Goal: Task Accomplishment & Management: Complete application form

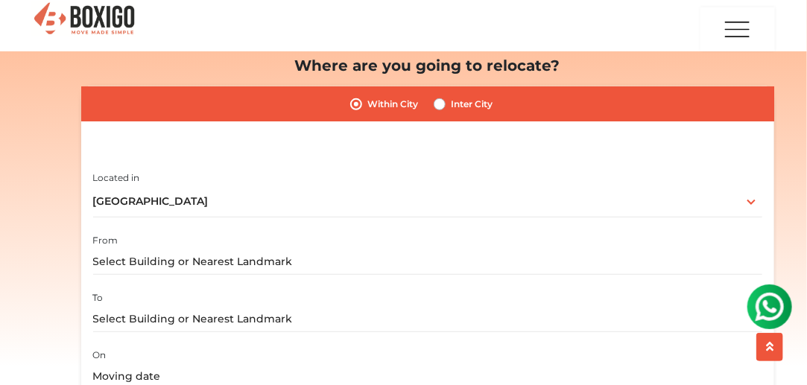
scroll to position [192, 0]
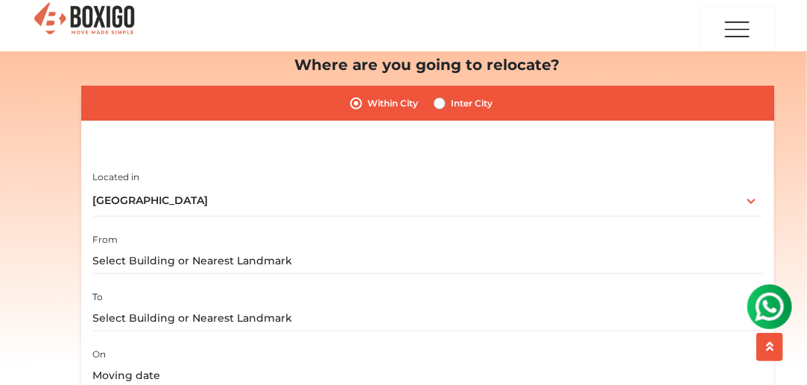
click at [451, 102] on label "Inter City" at bounding box center [472, 104] width 42 height 18
click at [441, 102] on input "Inter City" at bounding box center [439, 102] width 12 height 15
radio input "true"
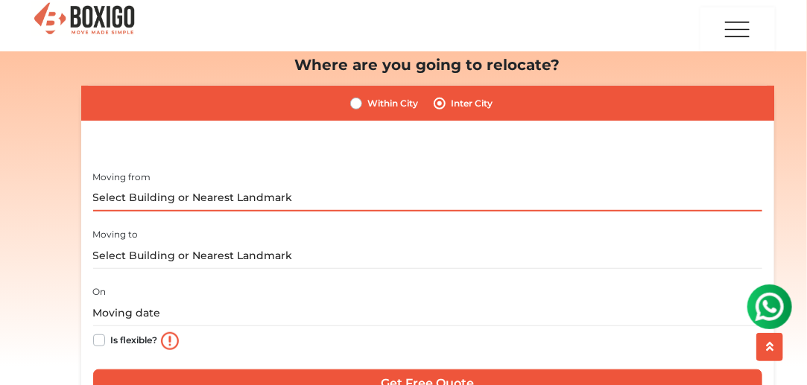
click at [280, 203] on input "text" at bounding box center [427, 198] width 669 height 26
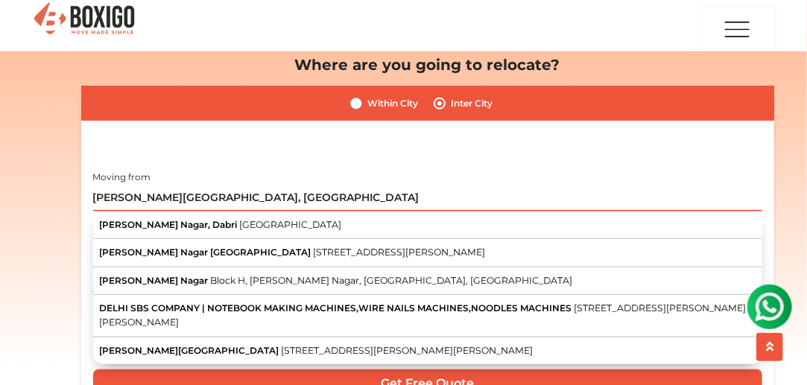
drag, startPoint x: 240, startPoint y: 201, endPoint x: 64, endPoint y: 172, distance: 178.1
click at [64, 172] on section "Packers and Movers in Hyderabad Effortlessly streamlining Every movement. Boxig…" at bounding box center [403, 178] width 693 height 513
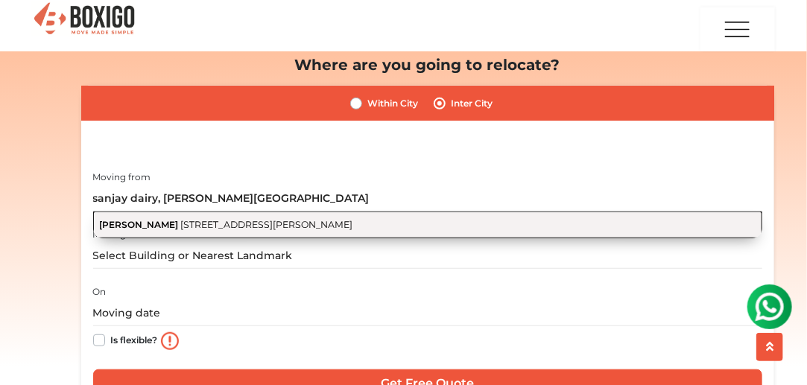
click at [203, 223] on span "Block H, Raghu Nagar, Dabri, New Delhi, Delhi" at bounding box center [266, 224] width 172 height 11
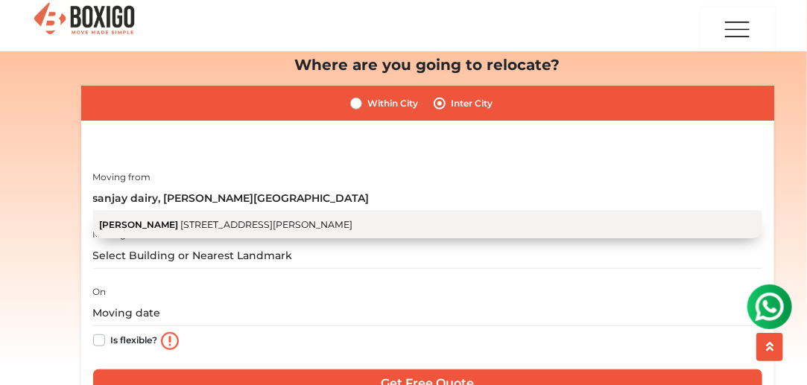
type input "Sanjay Dairy, Block H, Raghu Nagar, Dabri, New Delhi, Delhi"
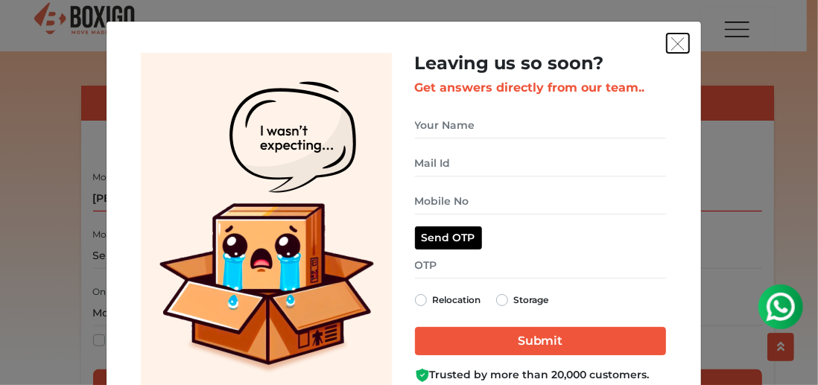
click at [671, 37] on img "get free quote dialog" at bounding box center [677, 43] width 13 height 13
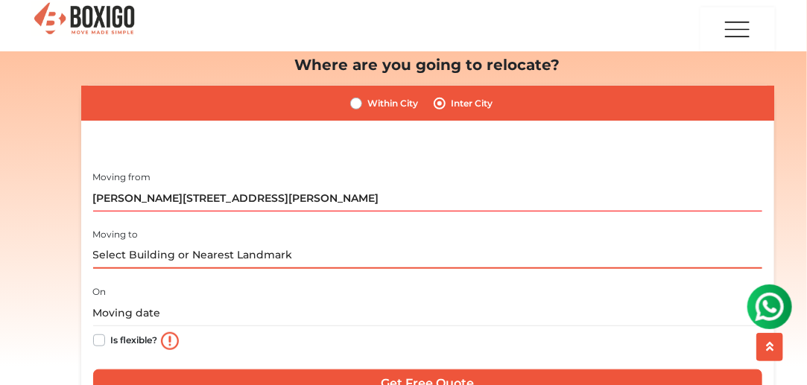
click at [258, 246] on input "text" at bounding box center [427, 256] width 669 height 26
paste input "Rd Number 4, Kondapur, Laxmi Nagar, Hyderabad, Telangana 500084, India"
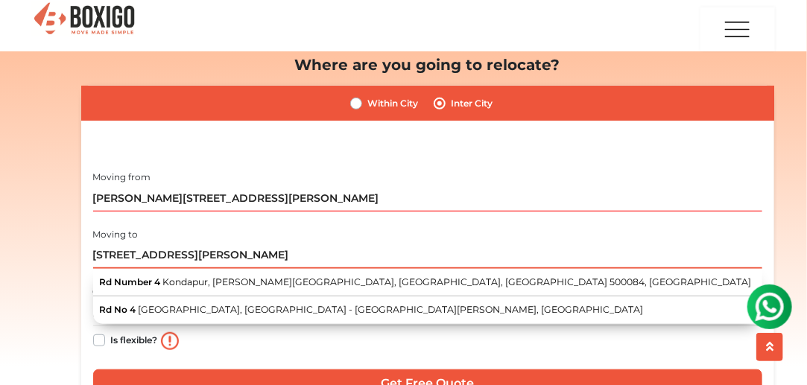
drag, startPoint x: 174, startPoint y: 252, endPoint x: 685, endPoint y: 248, distance: 511.6
click at [685, 248] on input "Rd Number 4, Kondapur, Laxmi Nagar, Hyderabad, Telangana 500084, India" at bounding box center [427, 256] width 669 height 26
drag, startPoint x: 171, startPoint y: 253, endPoint x: 3, endPoint y: 215, distance: 171.8
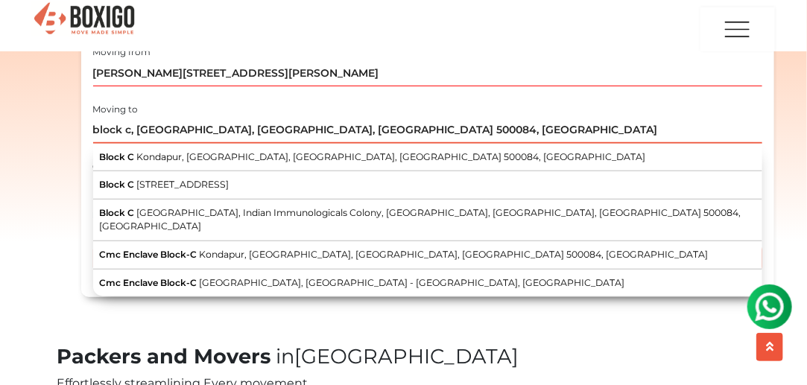
scroll to position [337, 0]
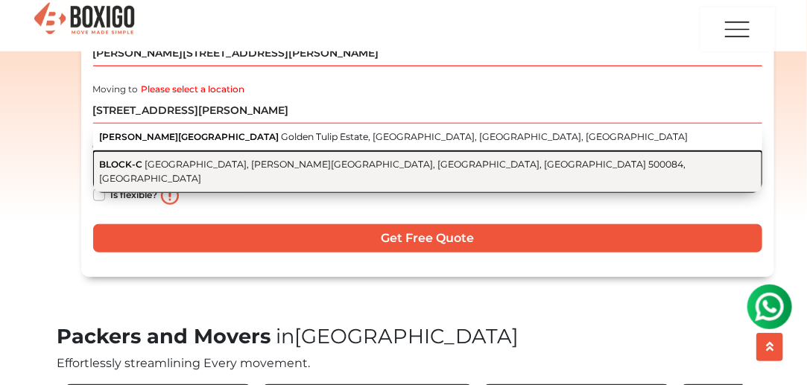
click at [115, 164] on span "BLOCK-C" at bounding box center [120, 164] width 43 height 11
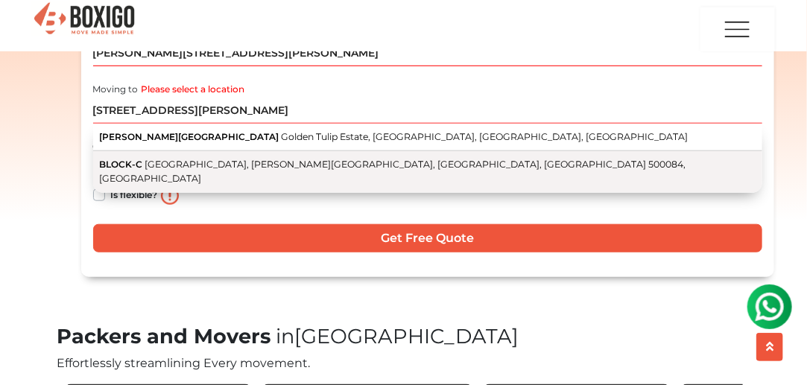
type input "BLOCK-C, Kondapur, Raghavendra Colony, Hyderabad, Telangana 500084, India"
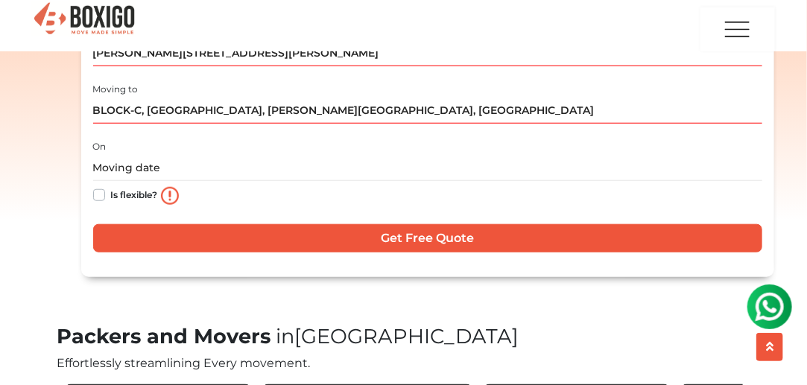
click at [111, 197] on label "Is flexible?" at bounding box center [134, 194] width 47 height 16
click at [98, 197] on input "Is flexible?" at bounding box center [99, 193] width 12 height 15
checkbox input "true"
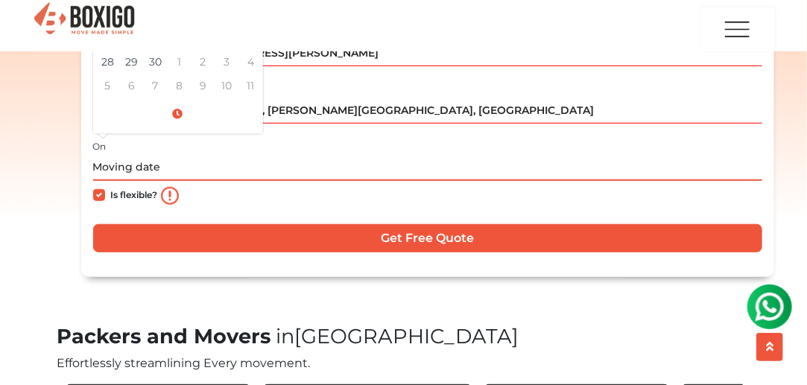
click at [132, 170] on input "text" at bounding box center [427, 168] width 669 height 26
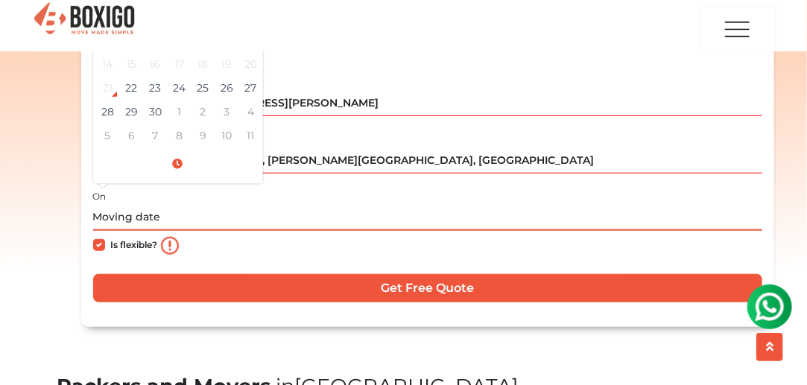
scroll to position [278, 0]
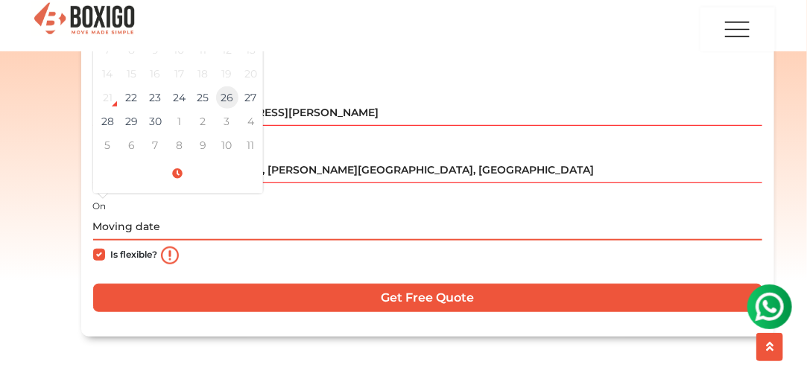
click at [216, 101] on td "26" at bounding box center [227, 98] width 24 height 24
type input "09/26/2025 12:00 AM"
click at [216, 101] on td "26" at bounding box center [227, 98] width 24 height 24
click at [224, 99] on td "26" at bounding box center [227, 98] width 24 height 24
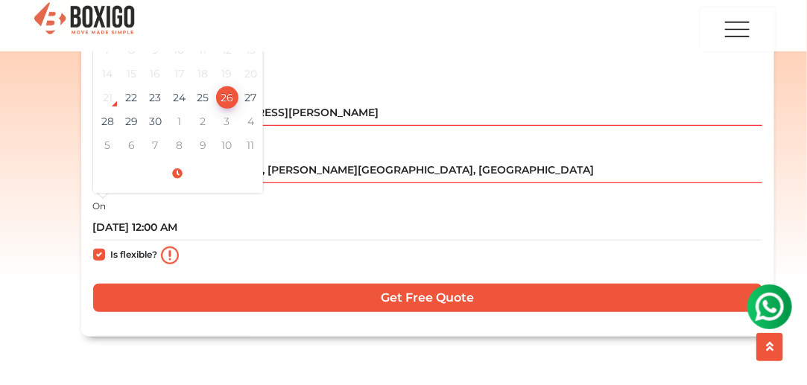
click at [54, 190] on div "Packers and Movers in Hyderabad Effortlessly streamlining Every movement. Boxig…" at bounding box center [403, 110] width 715 height 549
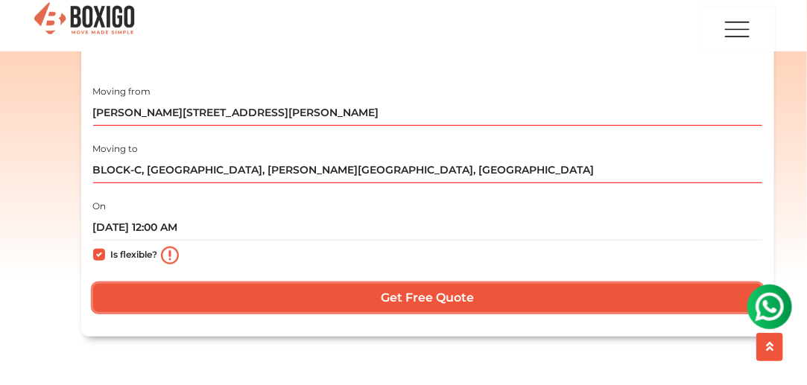
click at [423, 293] on input "Get Free Quote" at bounding box center [427, 298] width 669 height 28
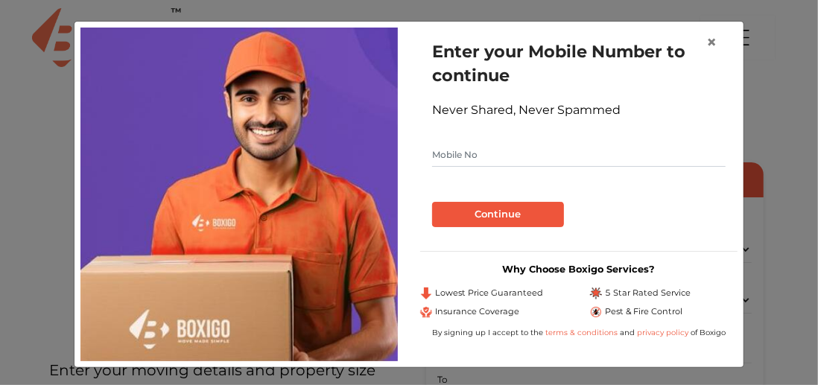
click at [485, 158] on input "text" at bounding box center [578, 155] width 293 height 24
type input "9873145232"
click at [468, 212] on button "Continue" at bounding box center [498, 214] width 132 height 25
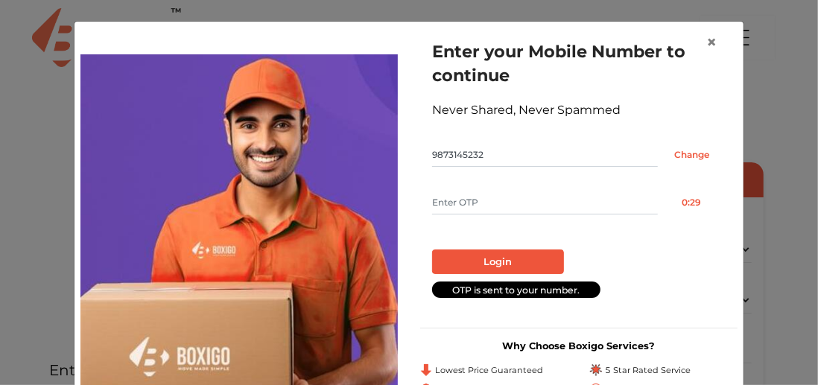
click at [467, 205] on input "text" at bounding box center [545, 203] width 226 height 24
type input "6775"
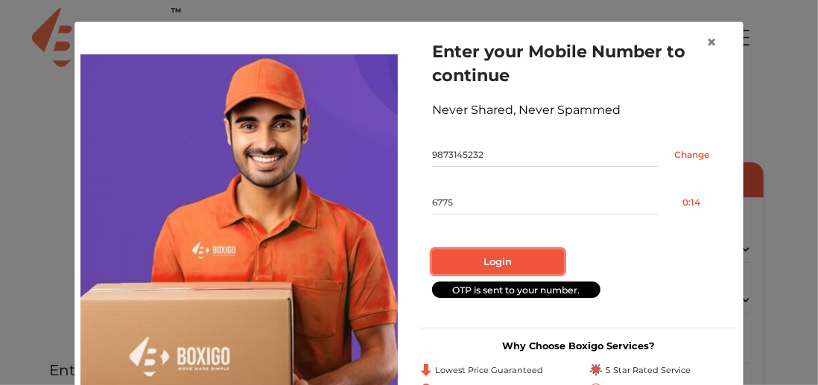
click at [475, 257] on button "Login" at bounding box center [498, 261] width 132 height 25
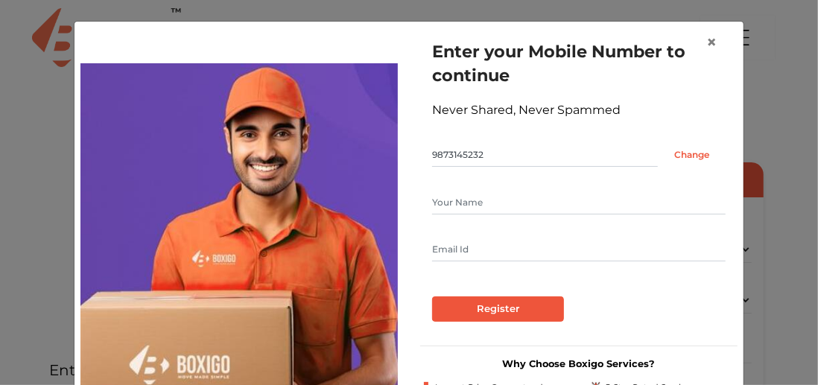
click at [474, 213] on input "text" at bounding box center [578, 203] width 293 height 24
type input "[PERSON_NAME]"
type input "[PERSON_NAME][EMAIL_ADDRESS][DOMAIN_NAME]"
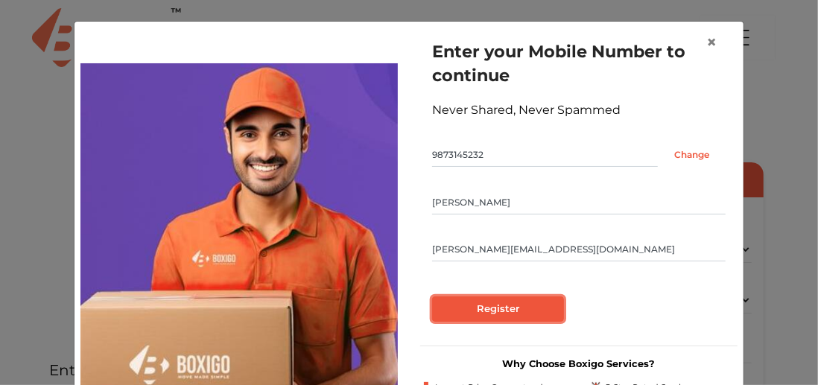
click at [477, 311] on input "Register" at bounding box center [498, 308] width 132 height 25
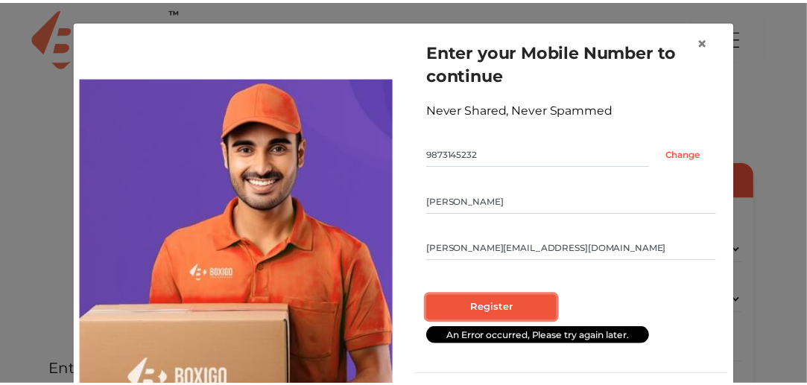
scroll to position [1, 0]
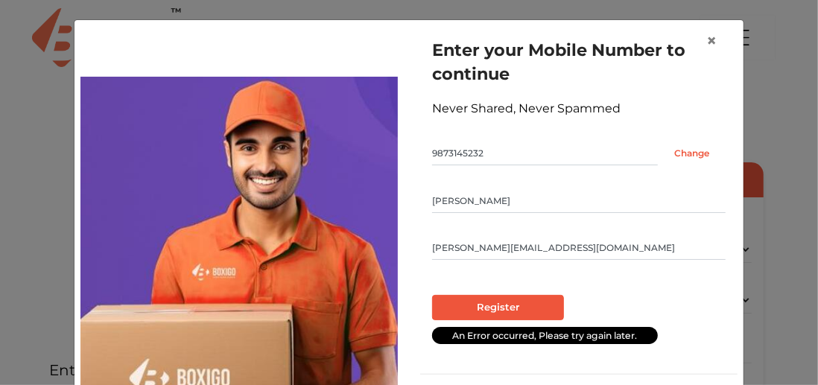
click at [605, 246] on input "[PERSON_NAME][EMAIL_ADDRESS][DOMAIN_NAME]" at bounding box center [578, 248] width 293 height 24
click at [564, 203] on input "[PERSON_NAME]" at bounding box center [578, 201] width 293 height 24
click at [532, 154] on input "9873145232" at bounding box center [545, 153] width 226 height 24
click at [480, 303] on input "Register" at bounding box center [498, 307] width 132 height 25
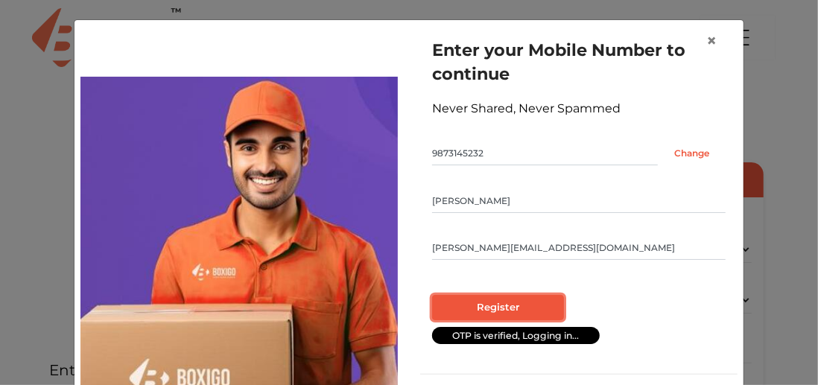
radio input "false"
radio input "true"
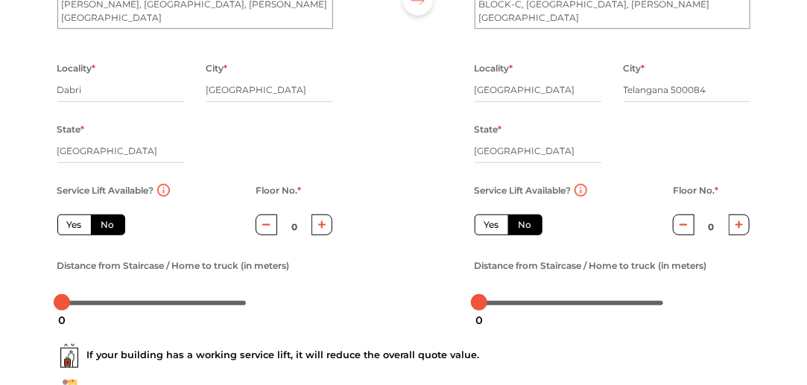
scroll to position [280, 0]
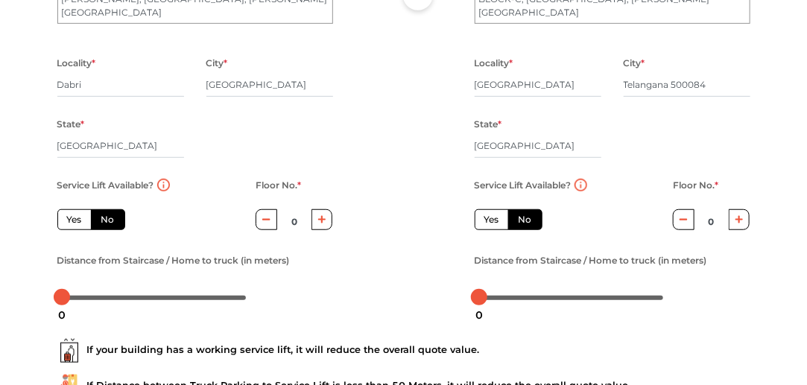
click at [70, 219] on label "Yes" at bounding box center [74, 219] width 34 height 21
click at [70, 219] on input "Yes" at bounding box center [72, 218] width 10 height 10
radio input "true"
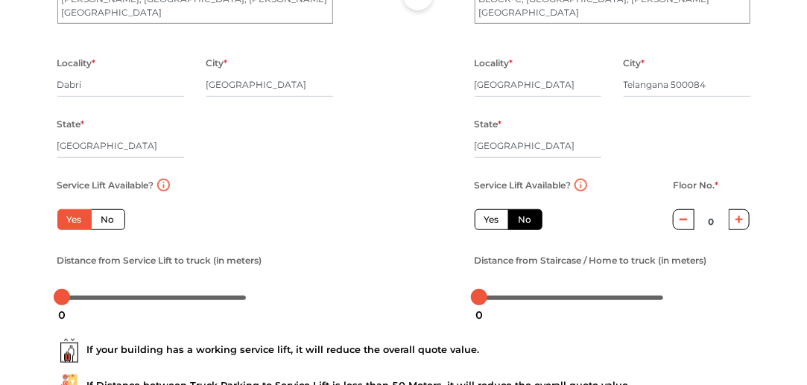
click at [496, 224] on label "Yes" at bounding box center [491, 219] width 34 height 21
click at [494, 223] on input "Yes" at bounding box center [489, 218] width 10 height 10
radio input "false"
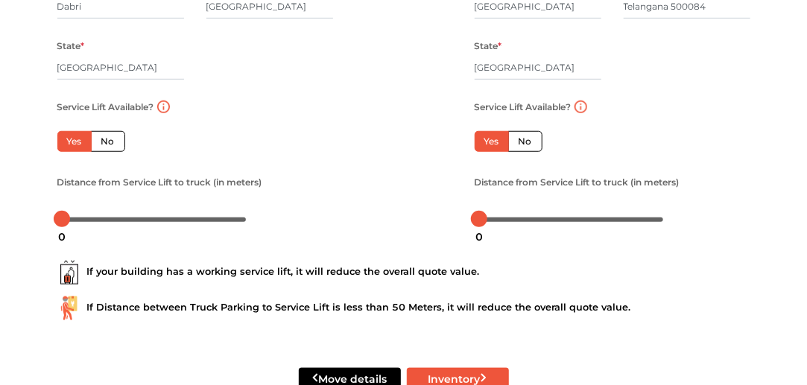
scroll to position [373, 0]
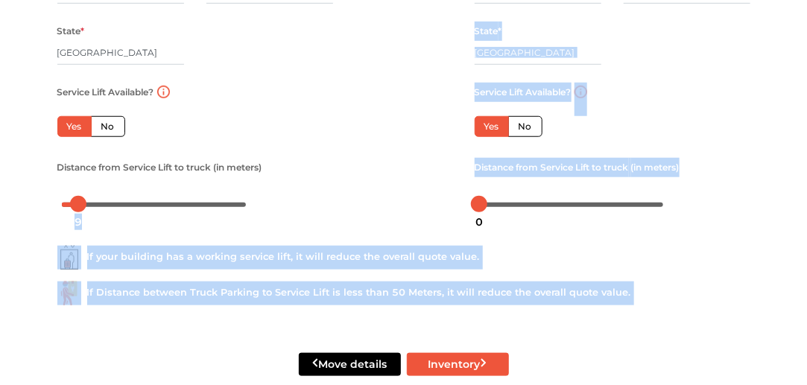
drag, startPoint x: 79, startPoint y: 209, endPoint x: 100, endPoint y: 211, distance: 20.9
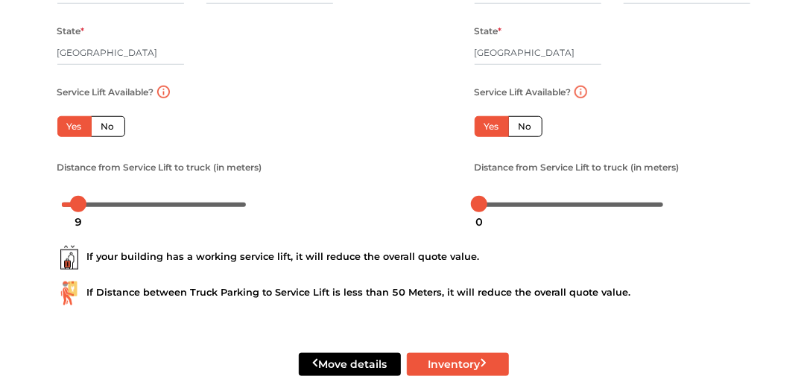
click at [100, 211] on div at bounding box center [153, 204] width 193 height 24
click at [99, 206] on div at bounding box center [154, 204] width 184 height 9
click at [134, 207] on div at bounding box center [154, 204] width 184 height 9
click at [141, 206] on div at bounding box center [133, 204] width 16 height 16
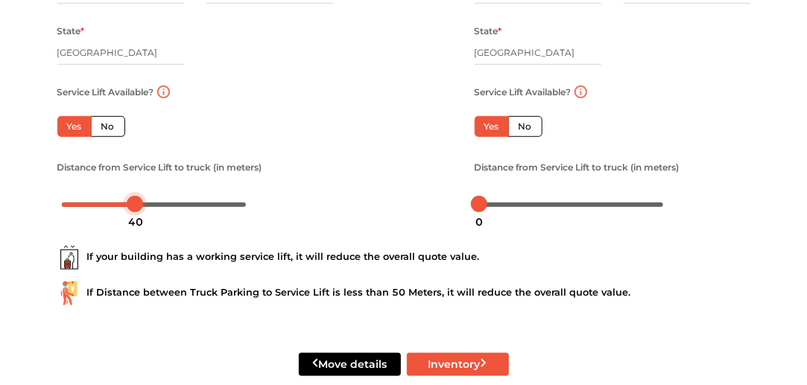
click at [140, 203] on div at bounding box center [135, 204] width 16 height 16
click at [276, 205] on div at bounding box center [195, 204] width 276 height 24
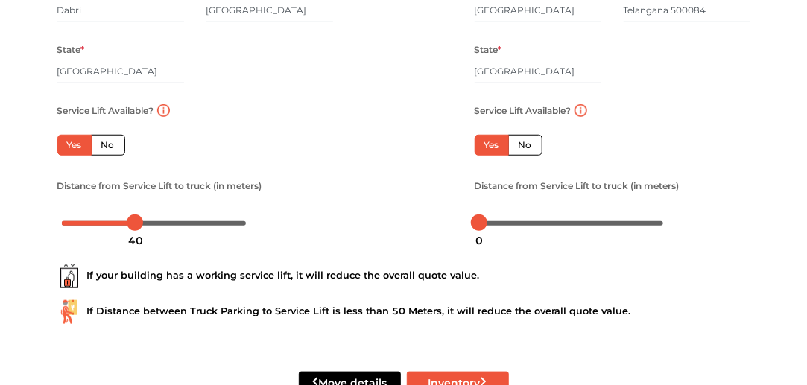
scroll to position [401, 0]
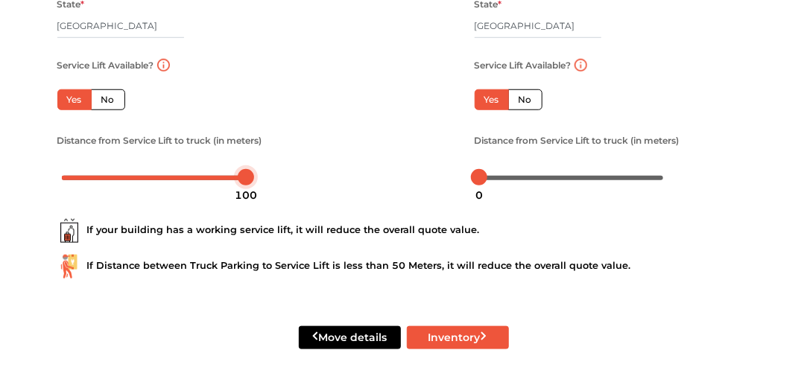
drag, startPoint x: 139, startPoint y: 179, endPoint x: 253, endPoint y: 177, distance: 114.7
click at [253, 177] on div at bounding box center [246, 177] width 16 height 16
click at [318, 188] on div at bounding box center [195, 177] width 276 height 24
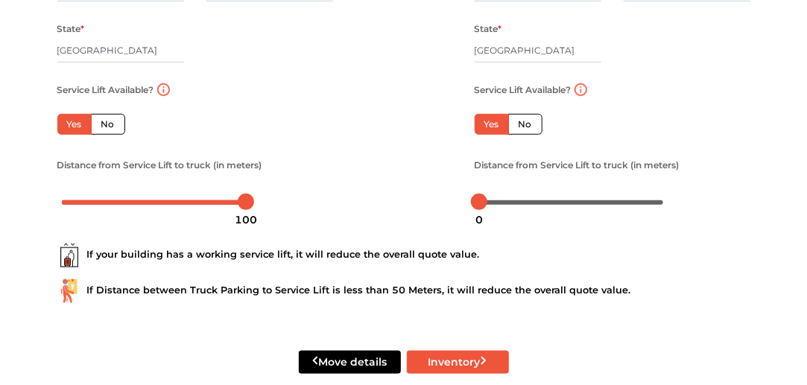
scroll to position [376, 0]
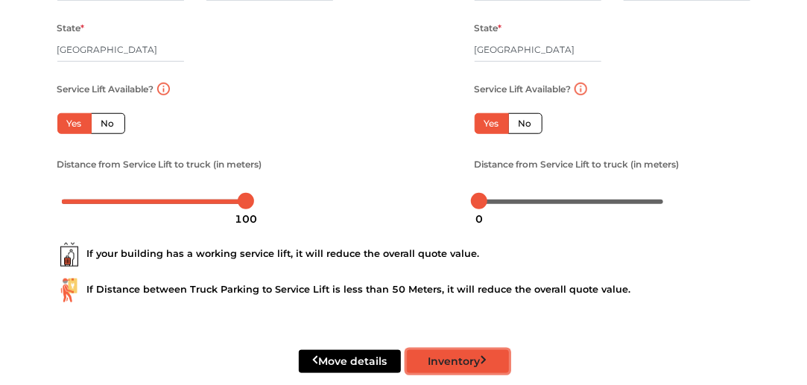
click at [445, 361] on button "Inventory" at bounding box center [458, 361] width 102 height 23
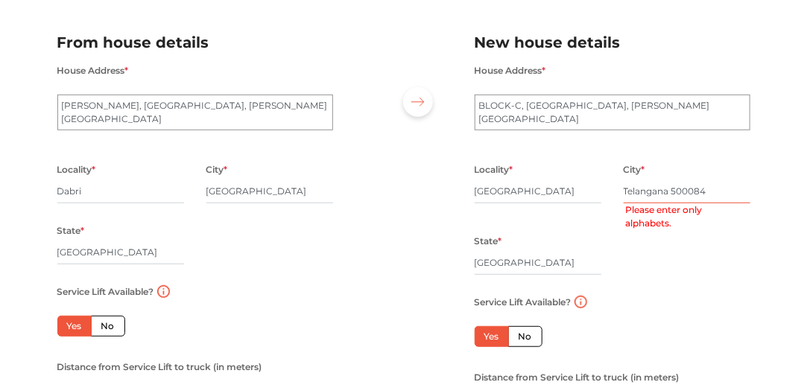
scroll to position [173, 0]
drag, startPoint x: 721, startPoint y: 193, endPoint x: 676, endPoint y: 191, distance: 44.7
click at [676, 191] on input "Telangana 500084" at bounding box center [686, 192] width 127 height 24
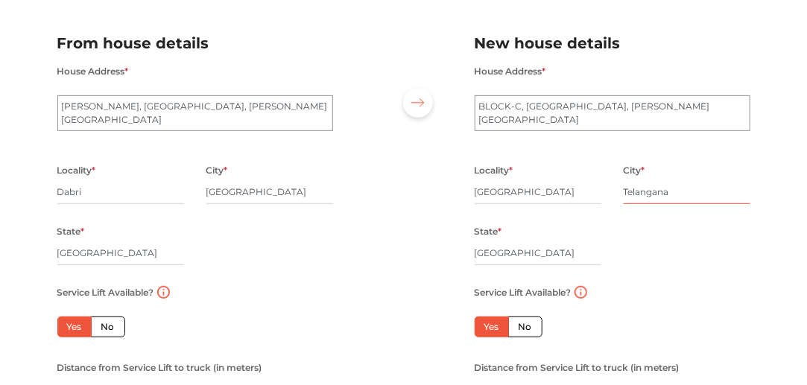
type input "Telangana"
click at [643, 249] on div "Locality * [GEOGRAPHIC_DATA] * [GEOGRAPHIC_DATA] State * [GEOGRAPHIC_DATA] Pinc…" at bounding box center [612, 222] width 298 height 122
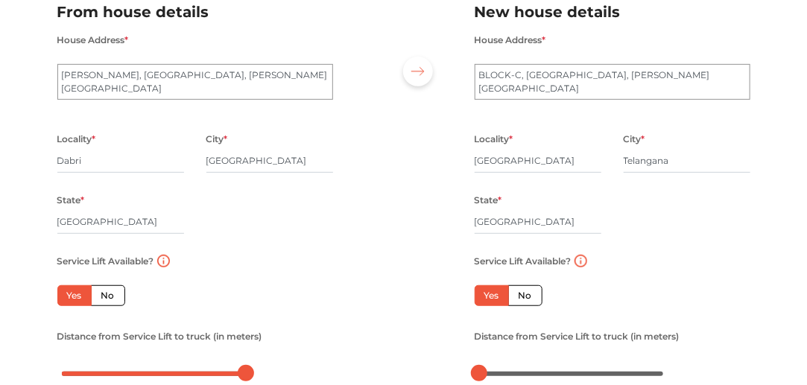
scroll to position [206, 0]
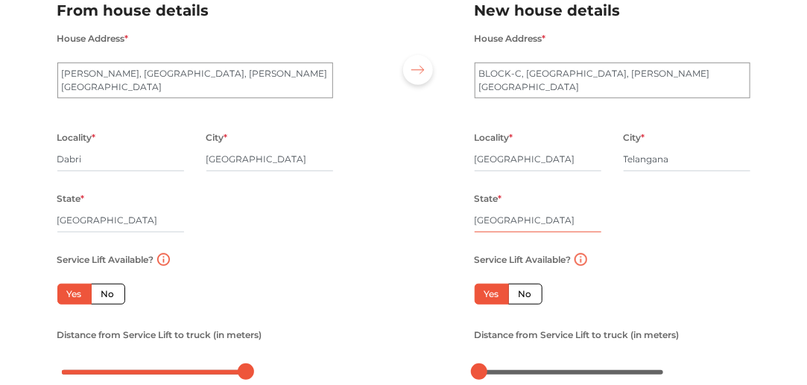
drag, startPoint x: 529, startPoint y: 222, endPoint x: 426, endPoint y: 220, distance: 103.5
click at [426, 220] on div "From house details House Address * [PERSON_NAME][GEOGRAPHIC_DATA][PERSON_NAME] …" at bounding box center [403, 185] width 715 height 409
type input "Telangana"
click at [643, 153] on input "Telangana" at bounding box center [686, 159] width 127 height 24
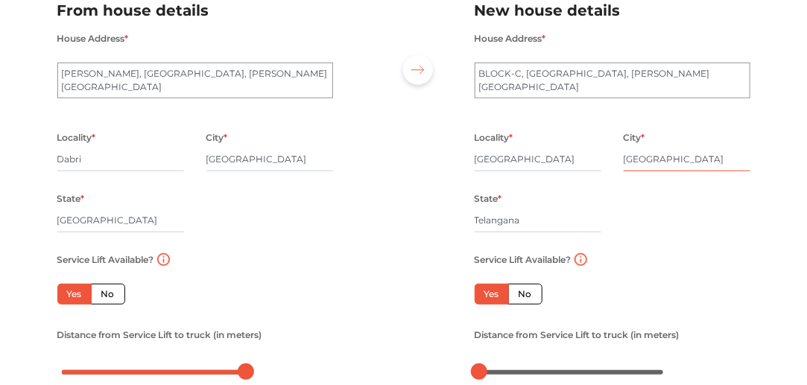
type input "[GEOGRAPHIC_DATA]"
click at [511, 162] on input "[GEOGRAPHIC_DATA]" at bounding box center [537, 159] width 127 height 24
type input "[GEOGRAPHIC_DATA]"
click at [644, 218] on div "Locality * [GEOGRAPHIC_DATA] * [GEOGRAPHIC_DATA] State * [GEOGRAPHIC_DATA] Pinc…" at bounding box center [612, 189] width 298 height 122
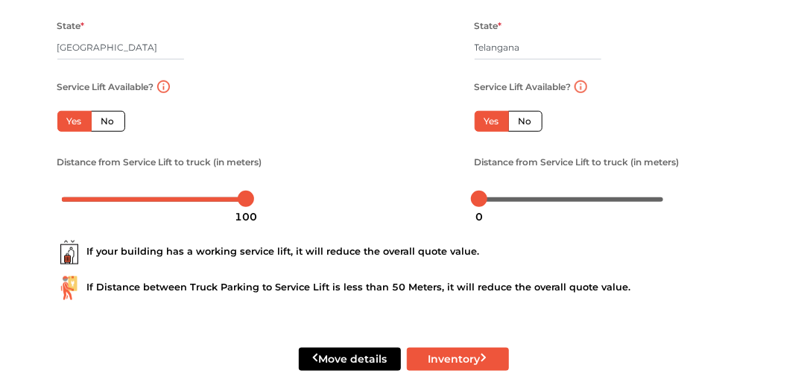
scroll to position [401, 0]
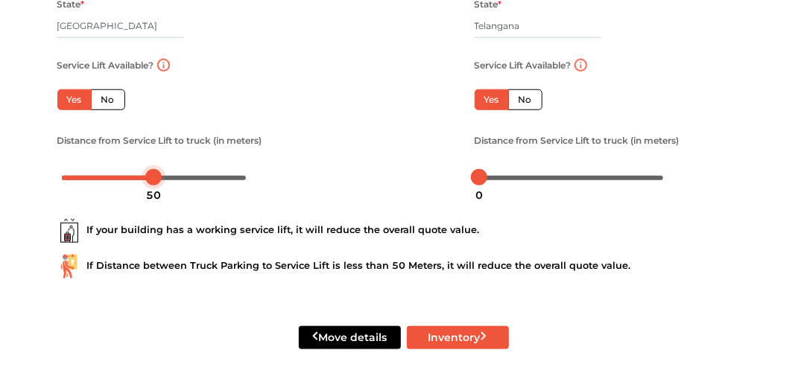
drag, startPoint x: 243, startPoint y: 175, endPoint x: 150, endPoint y: 171, distance: 92.4
click at [150, 171] on div at bounding box center [153, 177] width 16 height 16
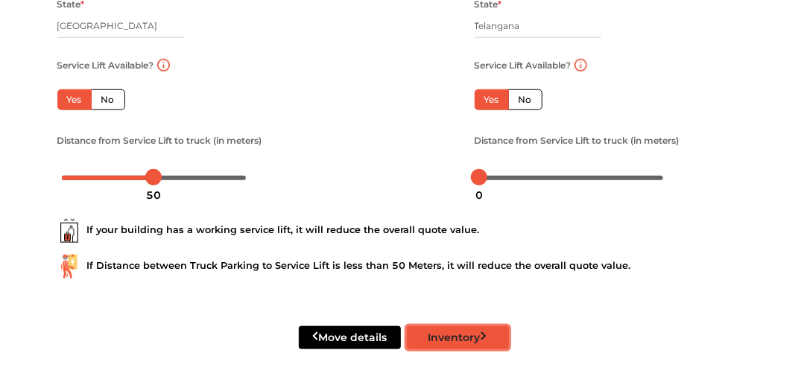
click at [451, 337] on button "Inventory" at bounding box center [458, 337] width 102 height 23
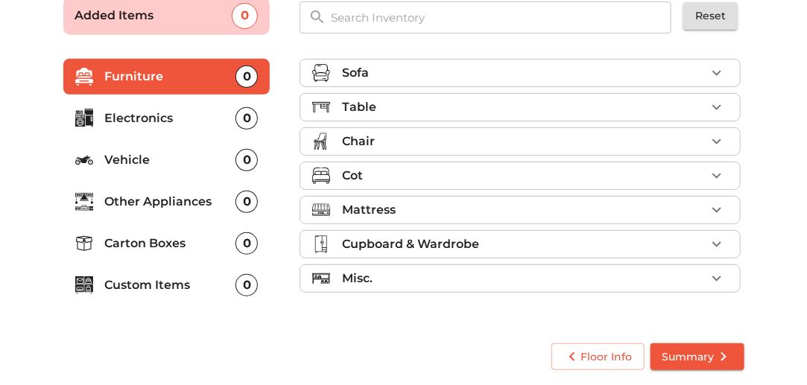
scroll to position [207, 0]
click at [157, 240] on p "Carton Boxes" at bounding box center [170, 244] width 131 height 18
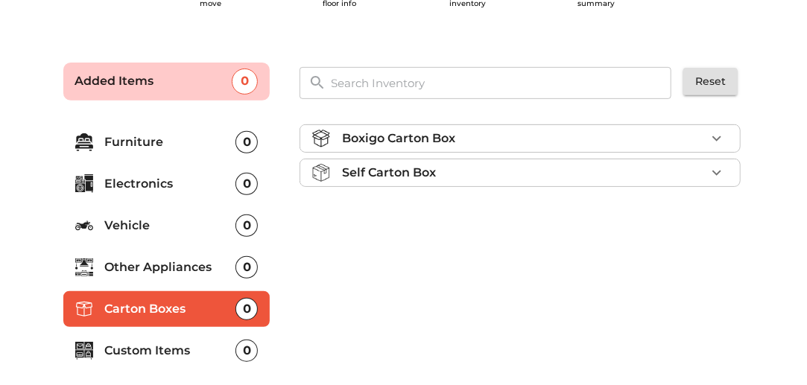
scroll to position [130, 0]
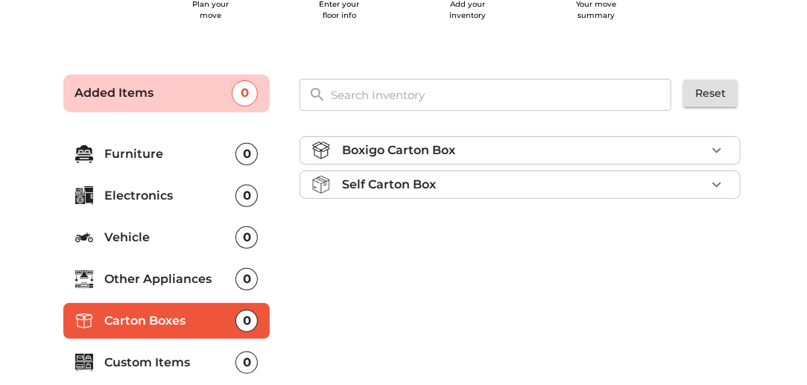
click at [533, 157] on div "Boxigo Carton Box" at bounding box center [523, 150] width 363 height 18
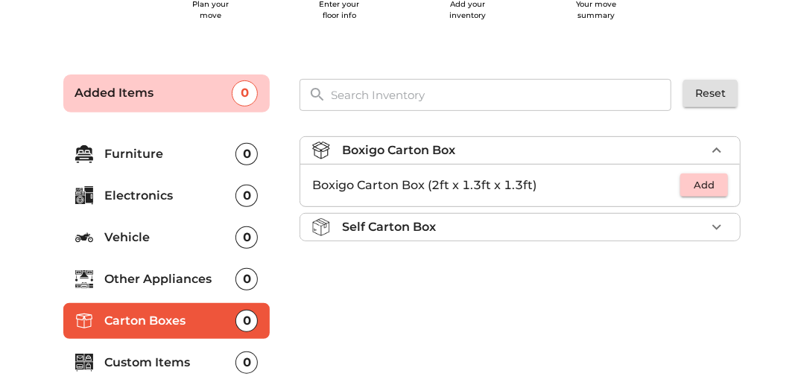
click at [566, 146] on div "Boxigo Carton Box" at bounding box center [523, 150] width 363 height 18
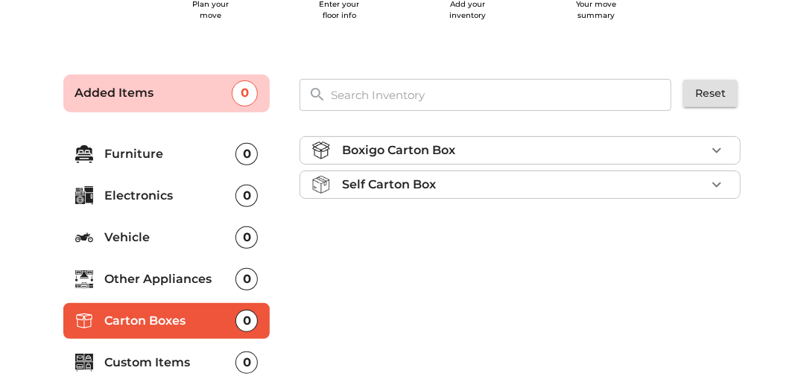
click at [520, 177] on div "Self Carton Box" at bounding box center [523, 185] width 363 height 18
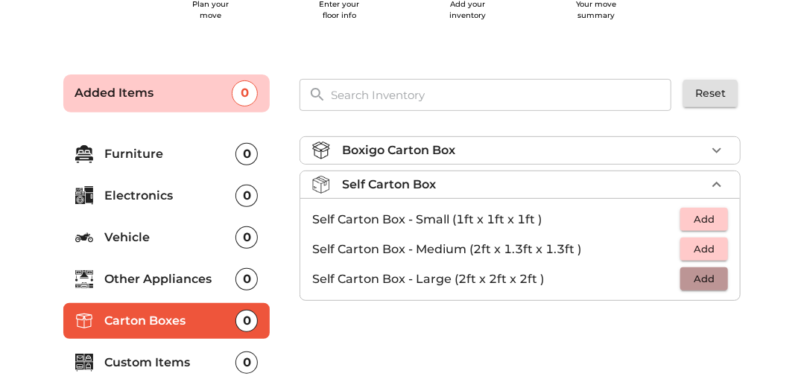
click at [696, 284] on span "Add" at bounding box center [703, 278] width 33 height 17
click at [721, 279] on icon "button" at bounding box center [716, 279] width 18 height 18
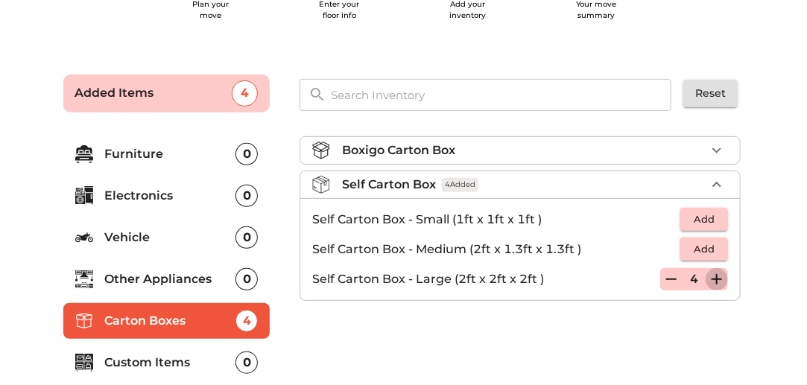
click at [721, 279] on icon "button" at bounding box center [716, 279] width 18 height 18
click at [665, 280] on icon "button" at bounding box center [671, 279] width 18 height 18
click at [700, 176] on div "Self Carton Box 6 Added" at bounding box center [523, 185] width 363 height 18
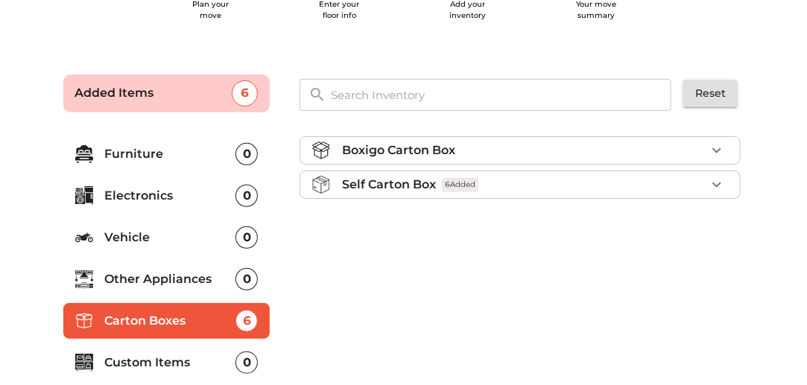
click at [683, 176] on div "Self Carton Box 6 Added" at bounding box center [523, 185] width 363 height 18
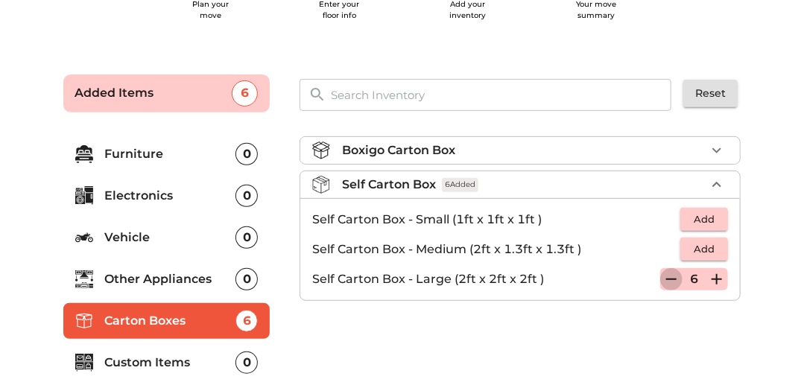
click at [666, 270] on icon "button" at bounding box center [671, 279] width 18 height 18
click at [687, 190] on div "Self Carton Box 4 Added" at bounding box center [523, 185] width 363 height 18
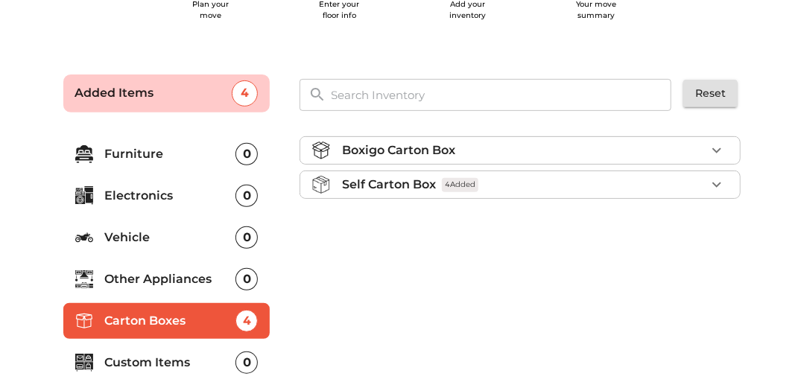
click at [691, 161] on li "Boxigo Carton Box" at bounding box center [519, 150] width 439 height 27
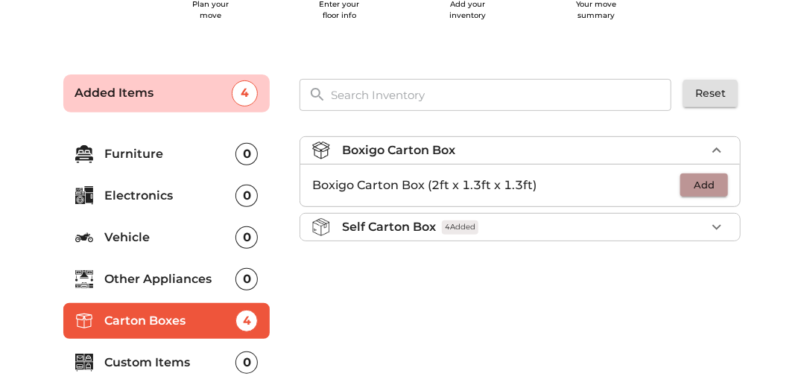
click at [697, 183] on span "Add" at bounding box center [703, 184] width 33 height 17
click at [716, 185] on icon "button" at bounding box center [716, 185] width 10 height 10
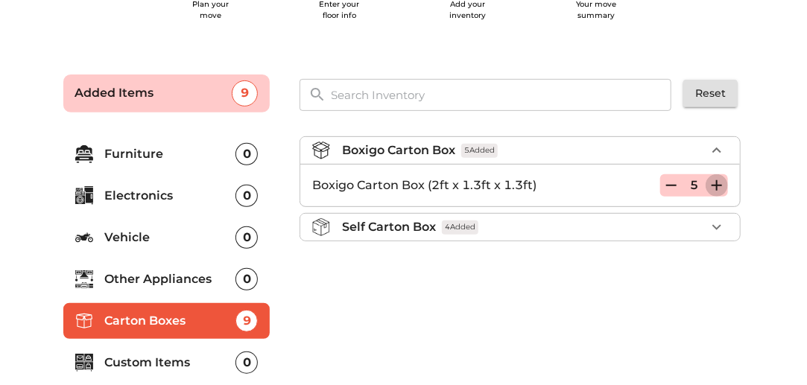
click at [716, 185] on icon "button" at bounding box center [716, 185] width 10 height 10
click at [672, 188] on icon "button" at bounding box center [671, 185] width 18 height 18
click at [713, 190] on icon "button" at bounding box center [716, 185] width 18 height 18
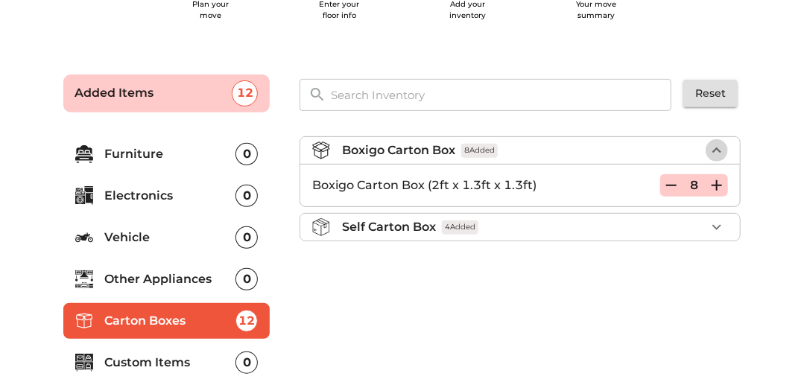
click at [713, 156] on icon "button" at bounding box center [716, 150] width 18 height 18
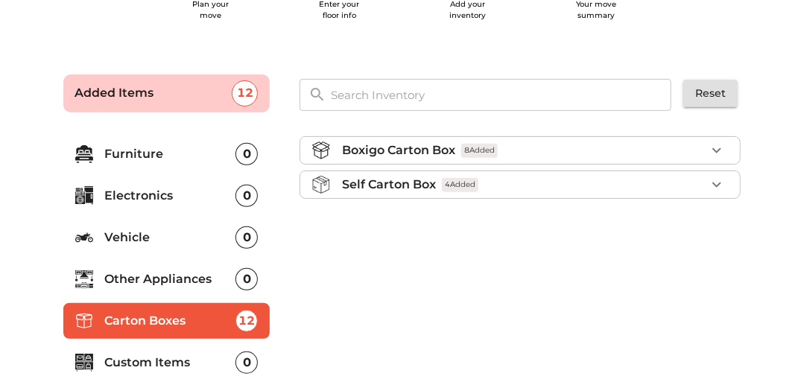
scroll to position [207, 0]
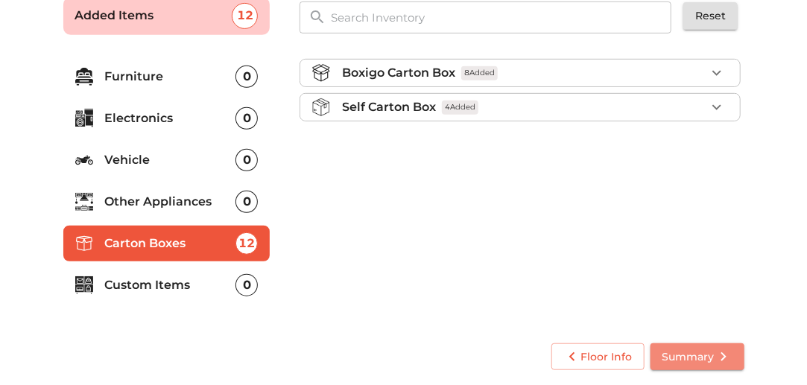
click at [678, 356] on span "Summary" at bounding box center [697, 357] width 70 height 19
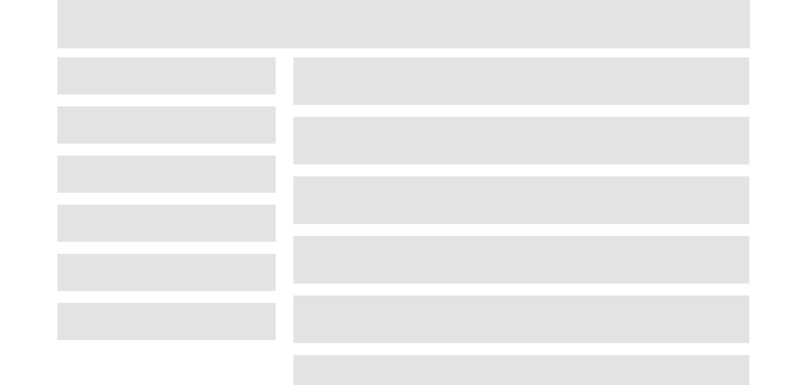
scroll to position [203, 0]
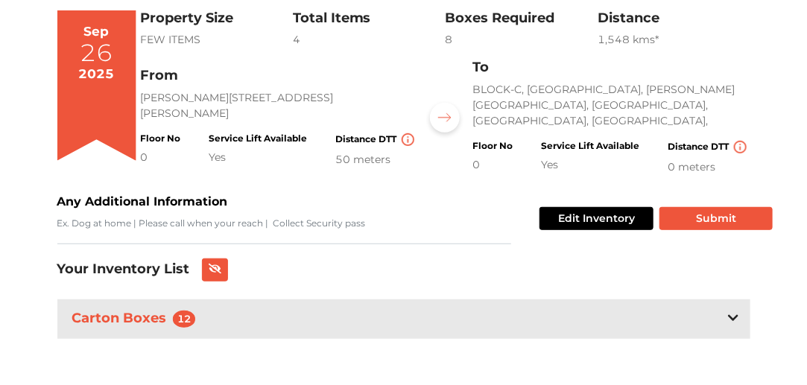
click at [589, 314] on div "Carton Boxes 12" at bounding box center [403, 318] width 693 height 39
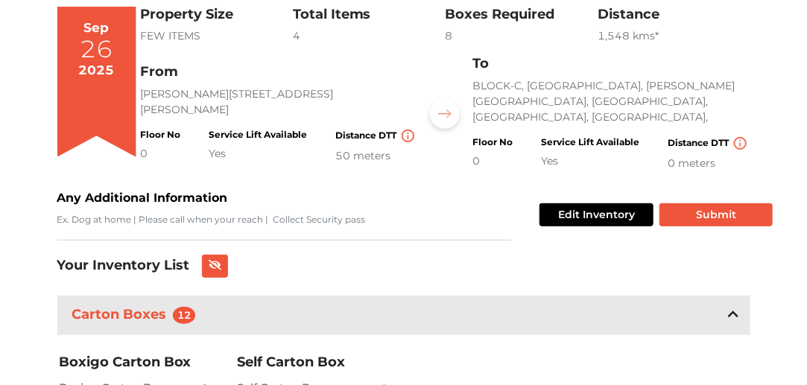
scroll to position [308, 0]
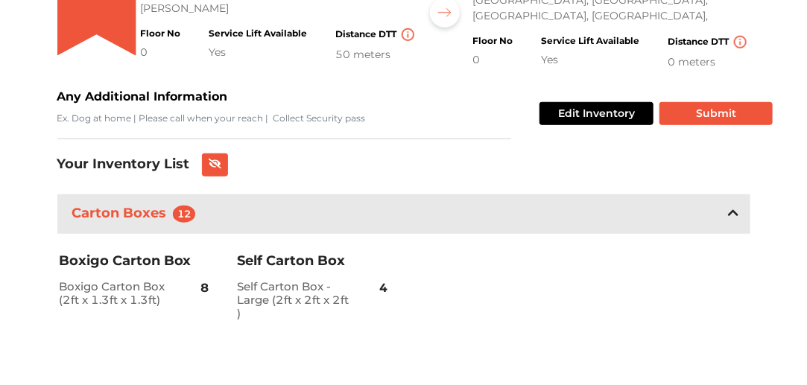
click at [600, 211] on div "Carton Boxes 12" at bounding box center [403, 213] width 693 height 39
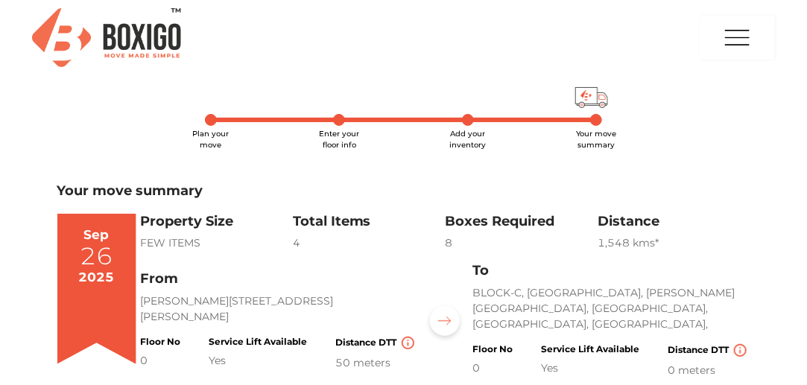
scroll to position [203, 0]
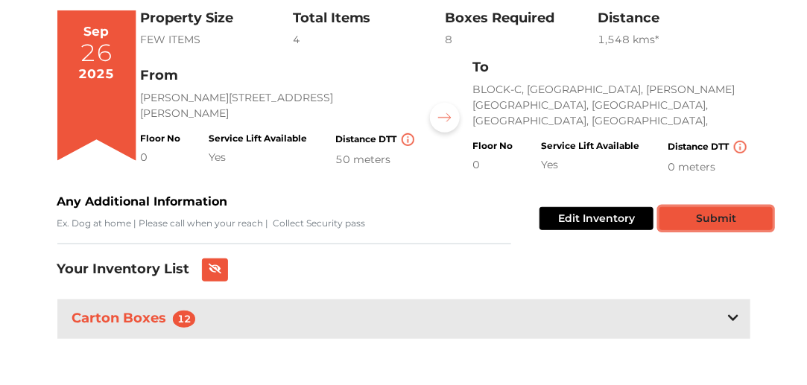
click at [698, 212] on button "Submit" at bounding box center [715, 218] width 113 height 23
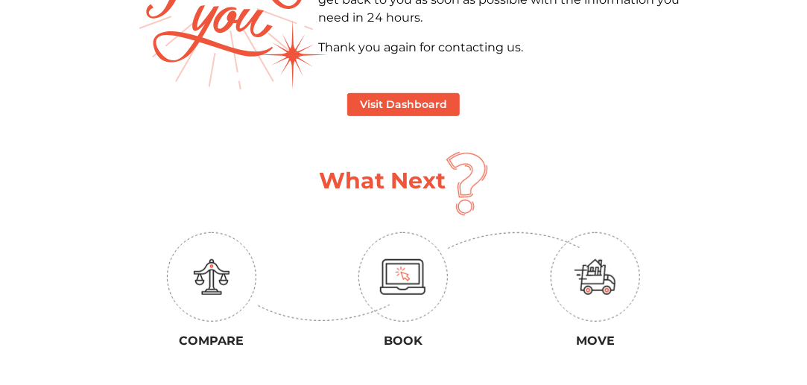
scroll to position [42, 0]
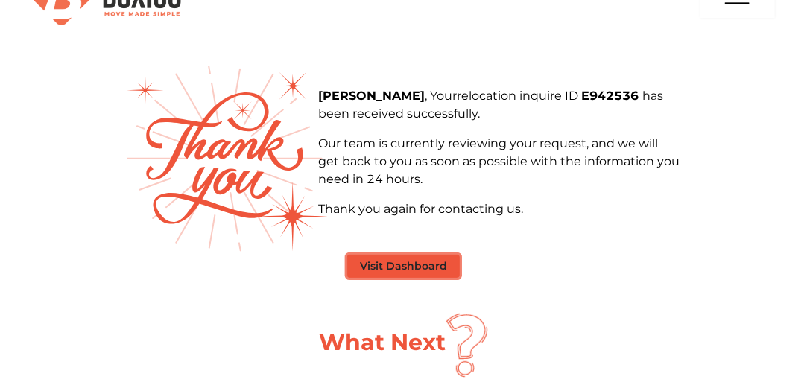
click at [404, 262] on button "Visit Dashboard" at bounding box center [403, 266] width 112 height 23
